Goal: Task Accomplishment & Management: Use online tool/utility

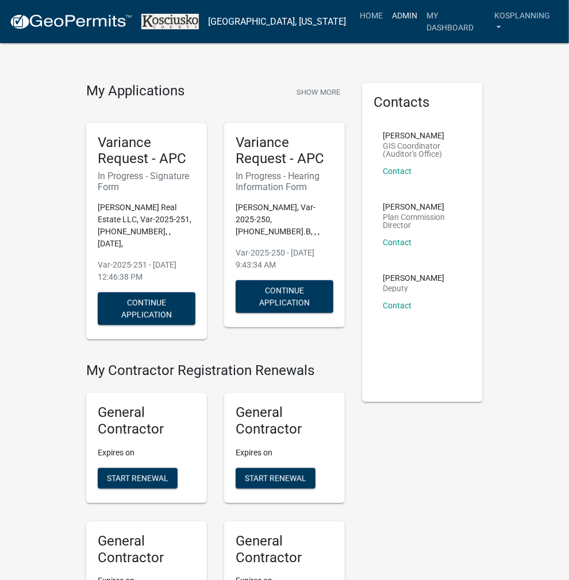
click at [402, 17] on link "Admin" at bounding box center [404, 16] width 34 height 22
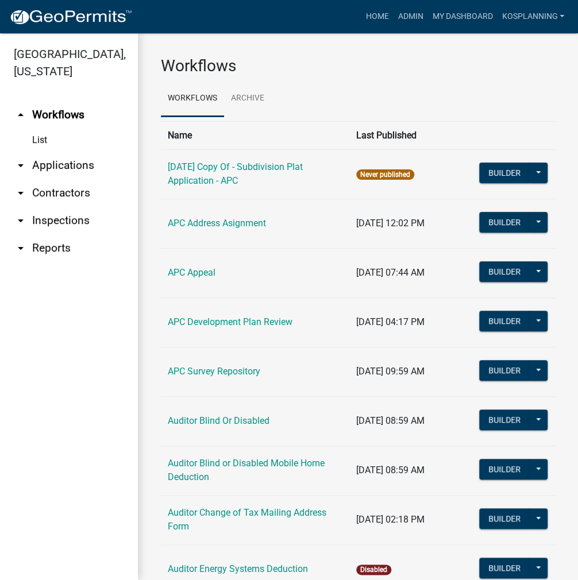
click at [76, 164] on link "arrow_drop_down Applications" at bounding box center [69, 166] width 138 height 28
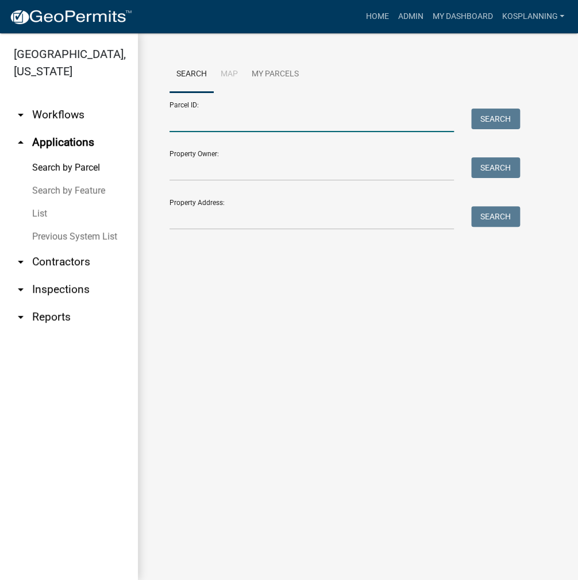
click at [188, 114] on input "Parcel ID:" at bounding box center [311, 121] width 284 height 24
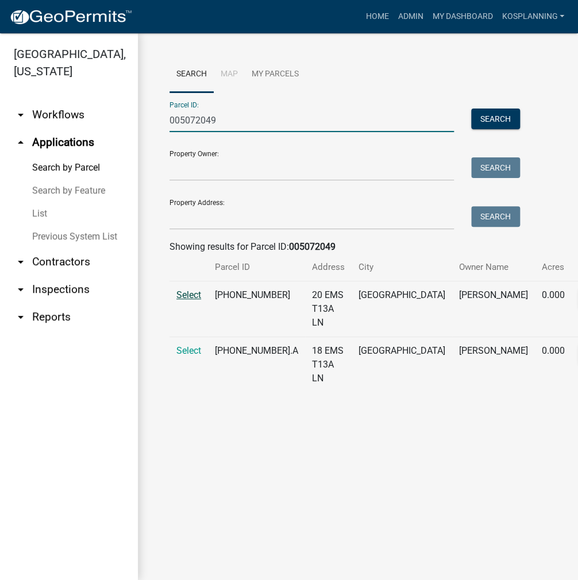
type input "005072049"
click at [199, 300] on span "Select" at bounding box center [188, 295] width 25 height 11
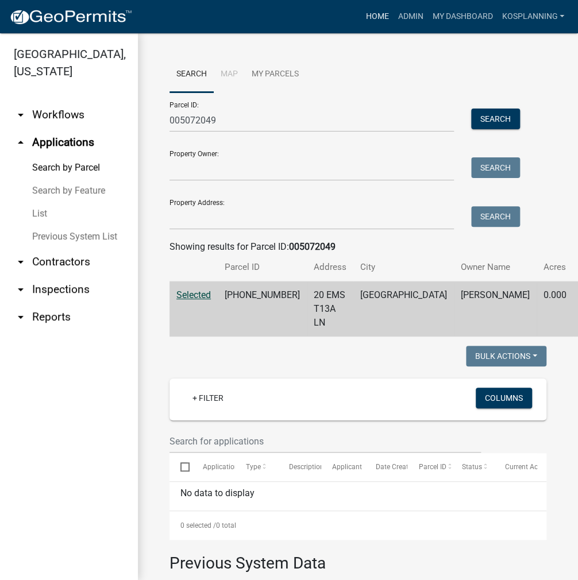
click at [381, 15] on link "Home" at bounding box center [377, 17] width 32 height 22
